Goal: Task Accomplishment & Management: Manage account settings

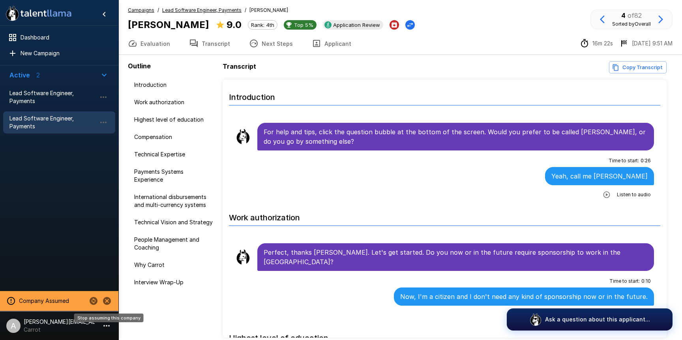
click at [106, 301] on icon "Stop assuming this company" at bounding box center [107, 301] width 8 height 8
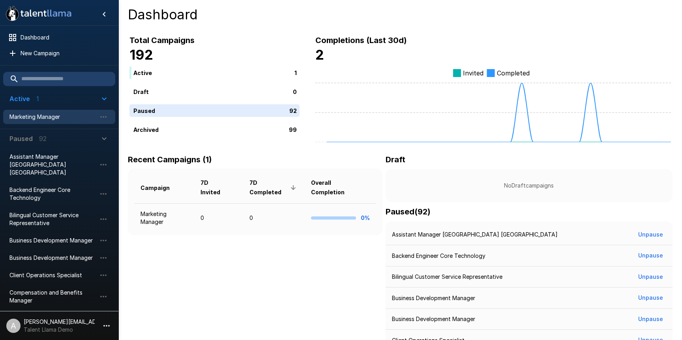
click at [49, 114] on span "Marketing Manager" at bounding box center [52, 117] width 87 height 8
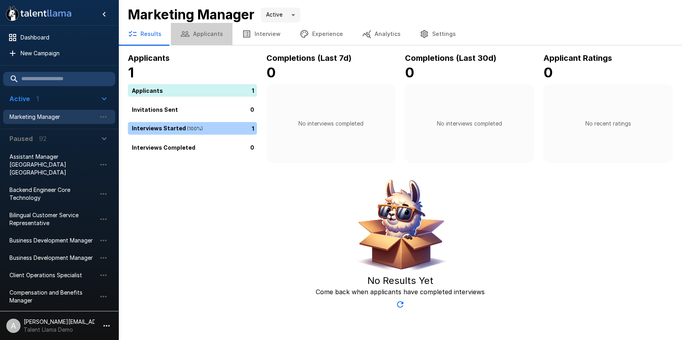
click at [219, 34] on button "Applicants" at bounding box center [202, 34] width 62 height 22
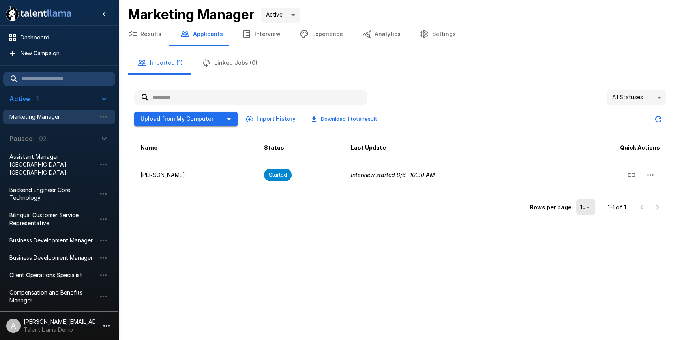
click at [69, 322] on p "[PERSON_NAME][EMAIL_ADDRESS][DOMAIN_NAME]" at bounding box center [59, 322] width 71 height 8
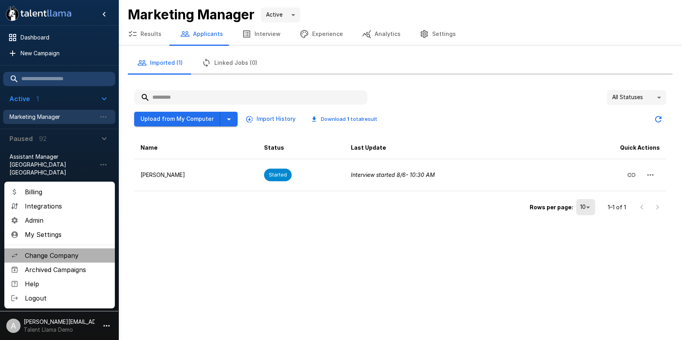
click at [67, 257] on span "Change Company" at bounding box center [67, 255] width 84 height 9
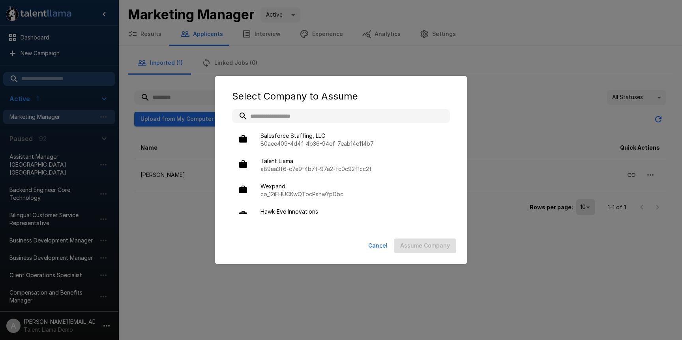
drag, startPoint x: 176, startPoint y: 123, endPoint x: 162, endPoint y: 157, distance: 36.8
click at [176, 124] on div "Select Company to Assume Salesforce Staffing, LLC 80aee409-4d4f-4b36-94ef-7eab1…" at bounding box center [341, 170] width 682 height 340
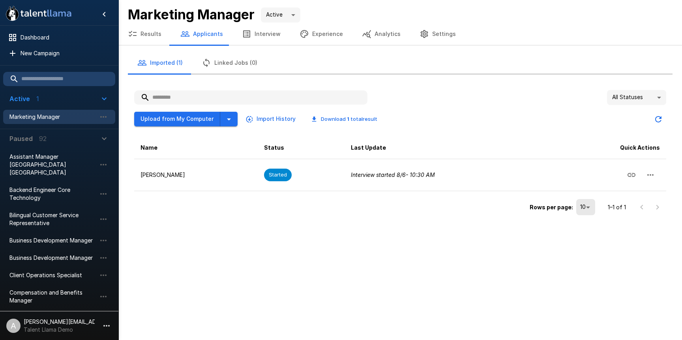
click at [87, 313] on li "A adam+prodtest1@talentllama.com Talent Llama Demo" at bounding box center [59, 323] width 118 height 25
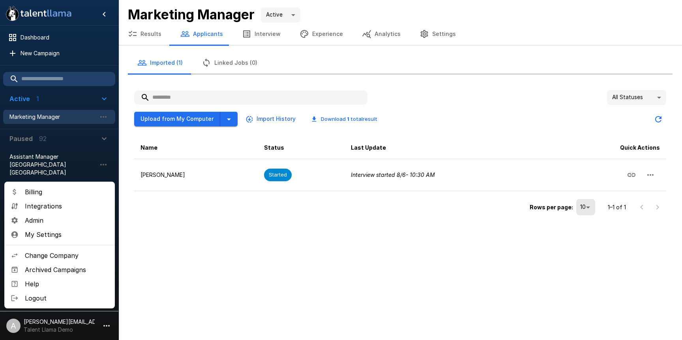
click at [56, 217] on span "Admin" at bounding box center [67, 219] width 84 height 9
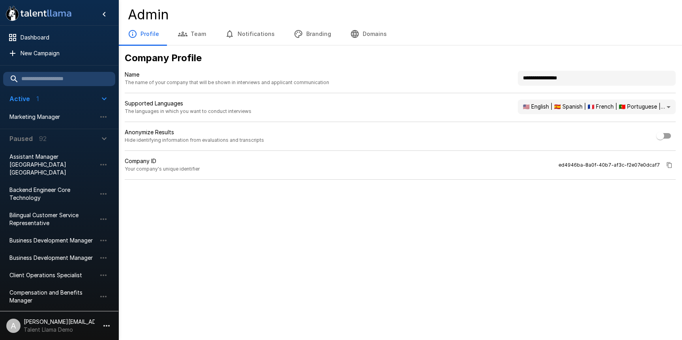
drag, startPoint x: 585, startPoint y: 80, endPoint x: 484, endPoint y: 71, distance: 101.4
click at [484, 71] on div "**********" at bounding box center [400, 82] width 551 height 22
type input "**********"
click at [312, 49] on div "**********" at bounding box center [400, 115] width 564 height 140
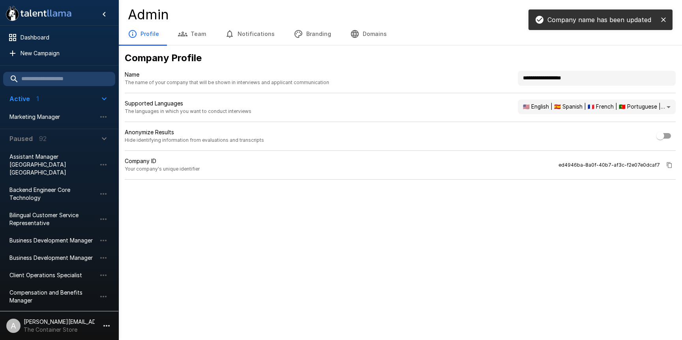
click at [315, 32] on button "Branding" at bounding box center [312, 34] width 56 height 22
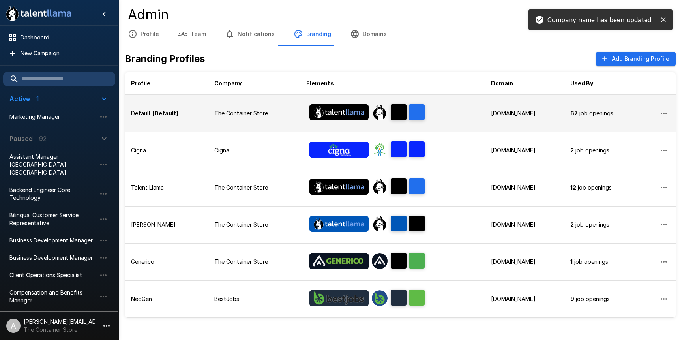
click at [214, 115] on p "The Container Store" at bounding box center [253, 113] width 79 height 8
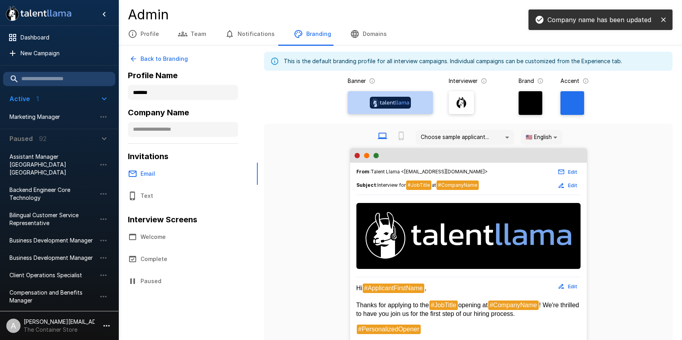
click at [388, 101] on img at bounding box center [390, 103] width 41 height 12
click at [0, 0] on input "file" at bounding box center [0, 0] width 0 height 0
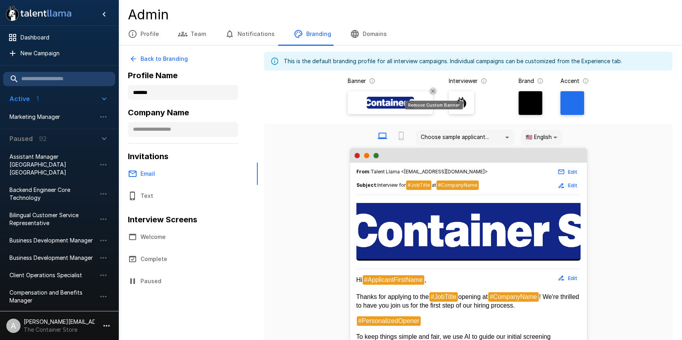
click at [434, 92] on icon "Remove Custom Banner" at bounding box center [433, 91] width 4 height 4
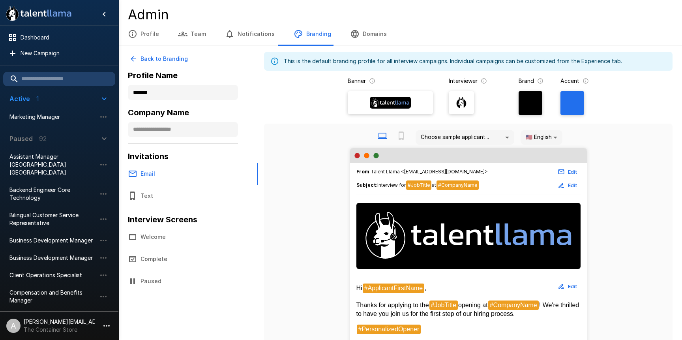
click at [385, 111] on div at bounding box center [390, 103] width 79 height 18
click at [0, 0] on input "file" at bounding box center [0, 0] width 0 height 0
click at [390, 109] on div at bounding box center [390, 103] width 79 height 18
click at [0, 0] on input "file" at bounding box center [0, 0] width 0 height 0
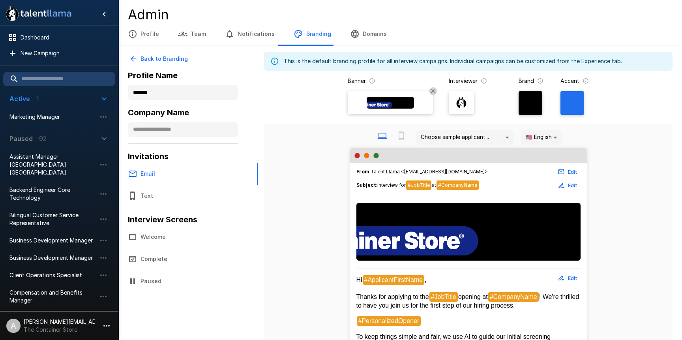
click at [529, 105] on div at bounding box center [531, 103] width 24 height 24
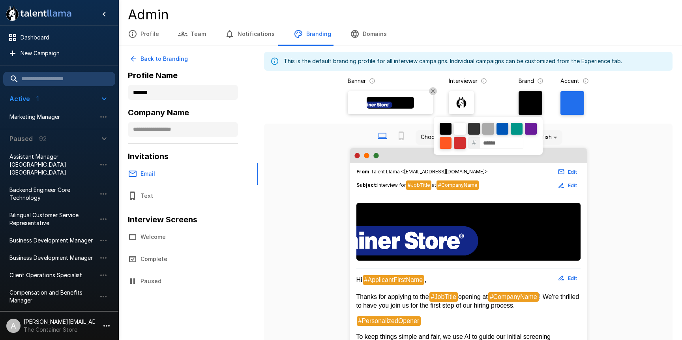
click at [462, 129] on div at bounding box center [460, 129] width 12 height 12
type input "******"
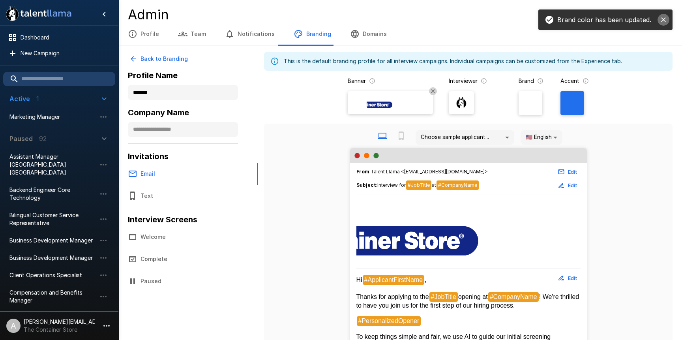
click at [665, 19] on icon "close" at bounding box center [663, 20] width 8 height 8
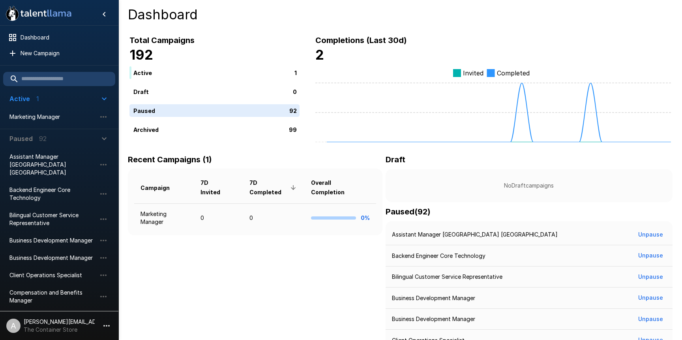
click at [67, 322] on p "[PERSON_NAME][EMAIL_ADDRESS][DOMAIN_NAME]" at bounding box center [59, 322] width 71 height 8
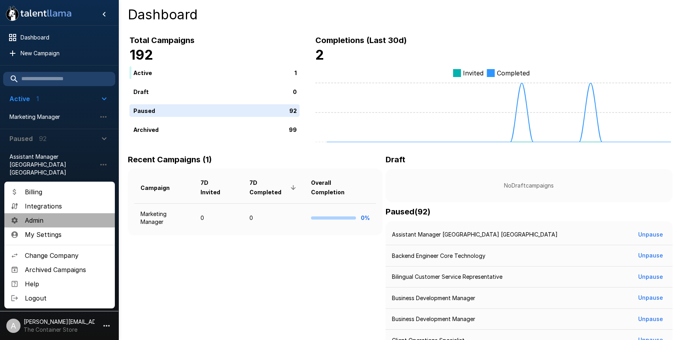
click at [53, 221] on span "Admin" at bounding box center [67, 219] width 84 height 9
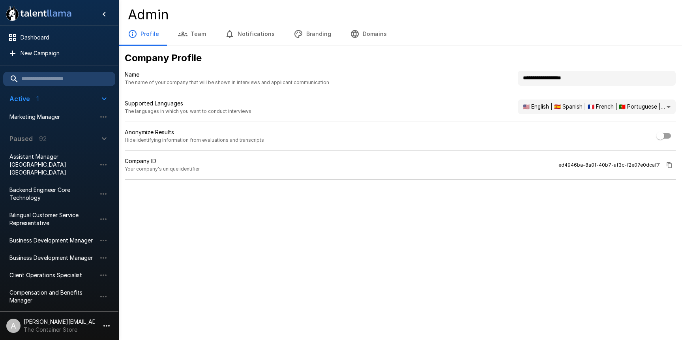
click at [309, 39] on button "Branding" at bounding box center [312, 34] width 56 height 22
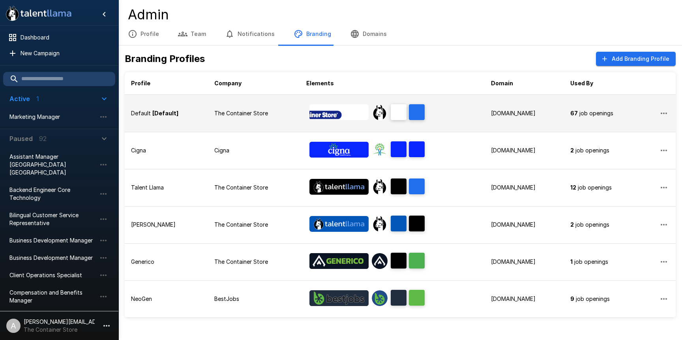
click at [260, 112] on p "The Container Store" at bounding box center [253, 113] width 79 height 8
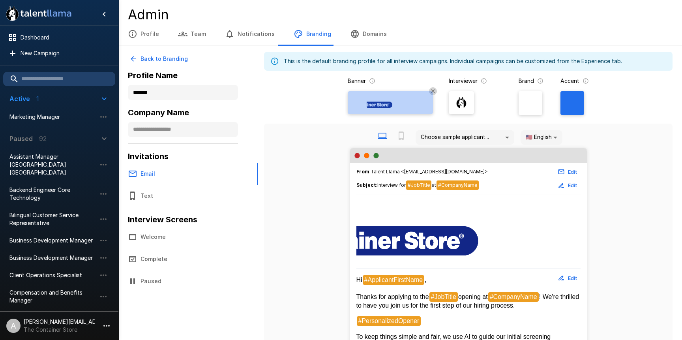
click at [408, 94] on div at bounding box center [390, 103] width 79 height 18
click at [0, 0] on input "file" at bounding box center [0, 0] width 0 height 0
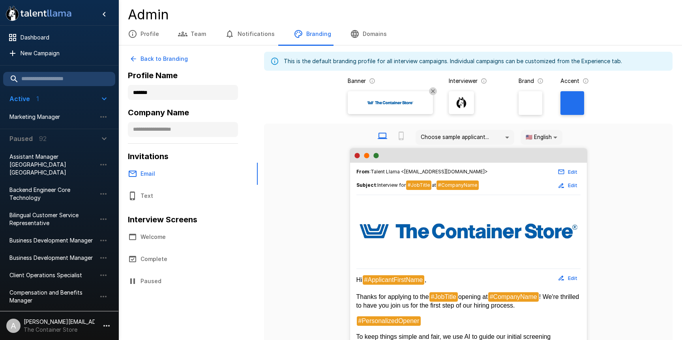
click at [458, 106] on img at bounding box center [461, 103] width 12 height 12
click at [0, 0] on input "file" at bounding box center [0, 0] width 0 height 0
click at [577, 102] on div at bounding box center [572, 103] width 24 height 24
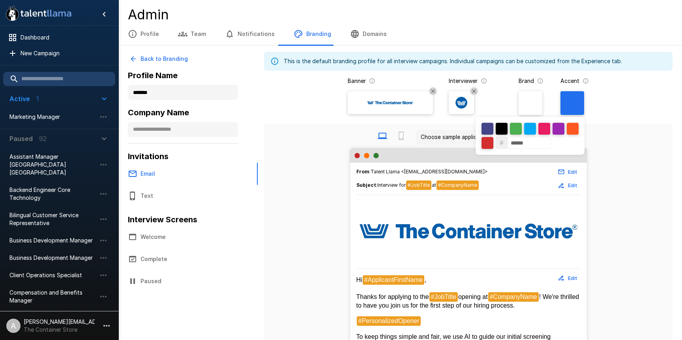
click at [525, 140] on input "******" at bounding box center [528, 143] width 43 height 12
paste input
type input "******"
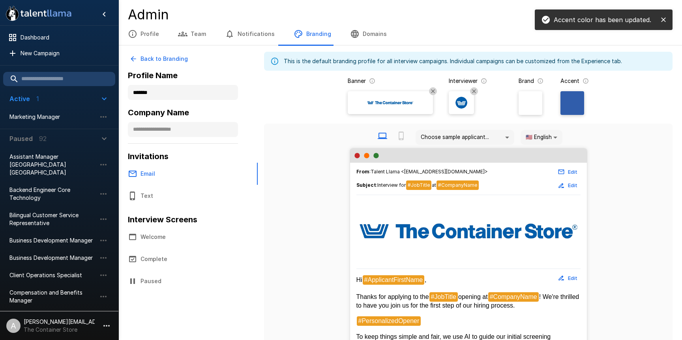
click at [638, 124] on div "Choose sample applicant... 🇺🇸 English ** From : Talent Llama <interviews@talent…" at bounding box center [468, 340] width 408 height 433
click at [667, 18] on button "close" at bounding box center [663, 20] width 12 height 12
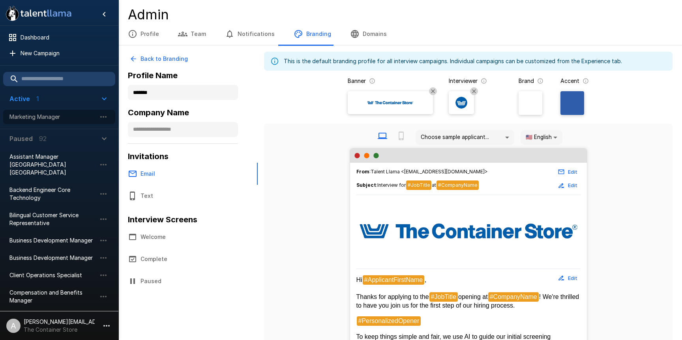
click at [36, 124] on li "Marketing Manager" at bounding box center [59, 116] width 112 height 17
click at [36, 116] on span "Marketing Manager" at bounding box center [52, 117] width 87 height 8
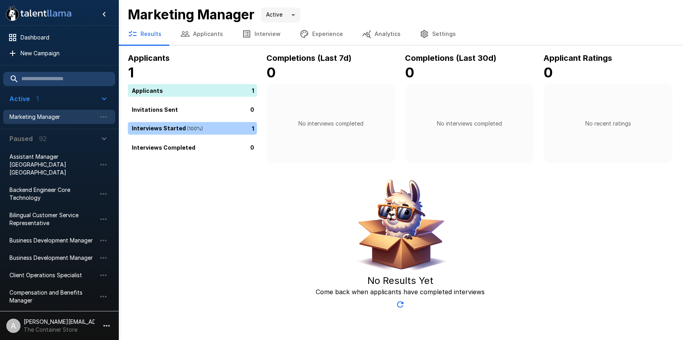
click at [468, 166] on div "Applicants 1 Applicants 1 Invitations Sent 0 Interviews Started ( 100 %) 1 Inte…" at bounding box center [400, 182] width 564 height 260
